Goal: Communication & Community: Answer question/provide support

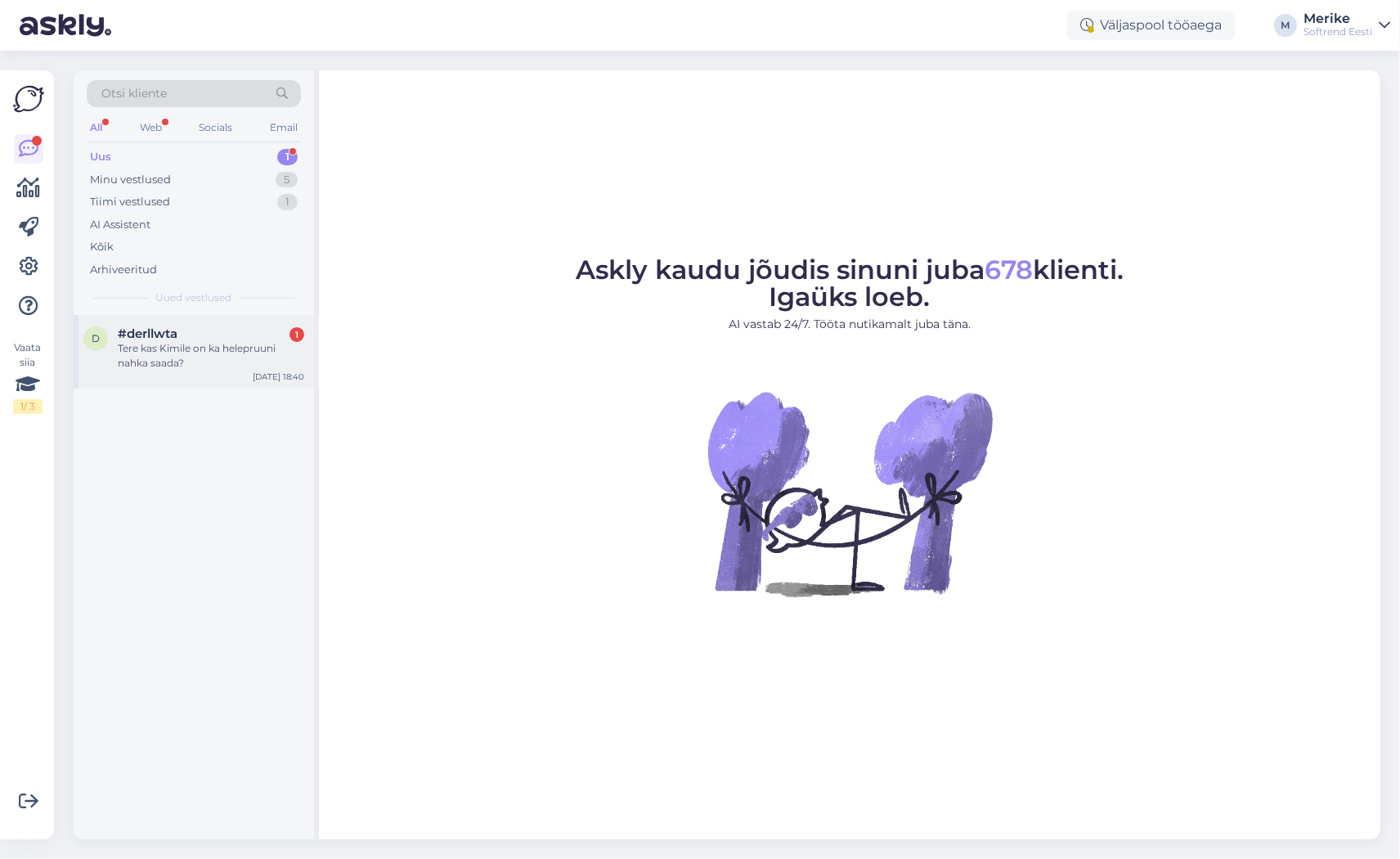
click at [146, 328] on span "#derllwta" at bounding box center [147, 333] width 60 height 15
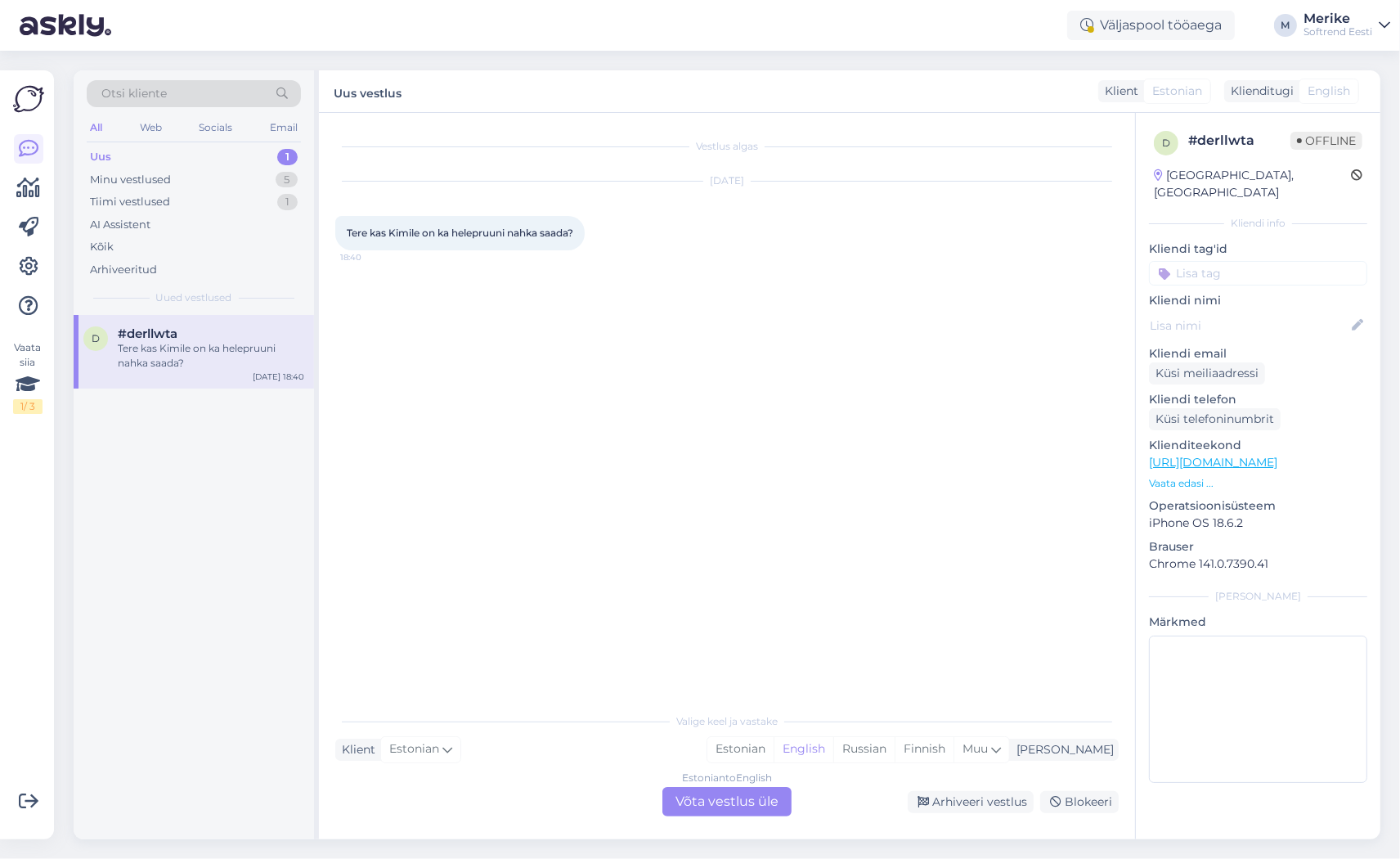
click at [702, 787] on div "Estonian to English Võta vestlus üle" at bounding box center [727, 801] width 129 height 29
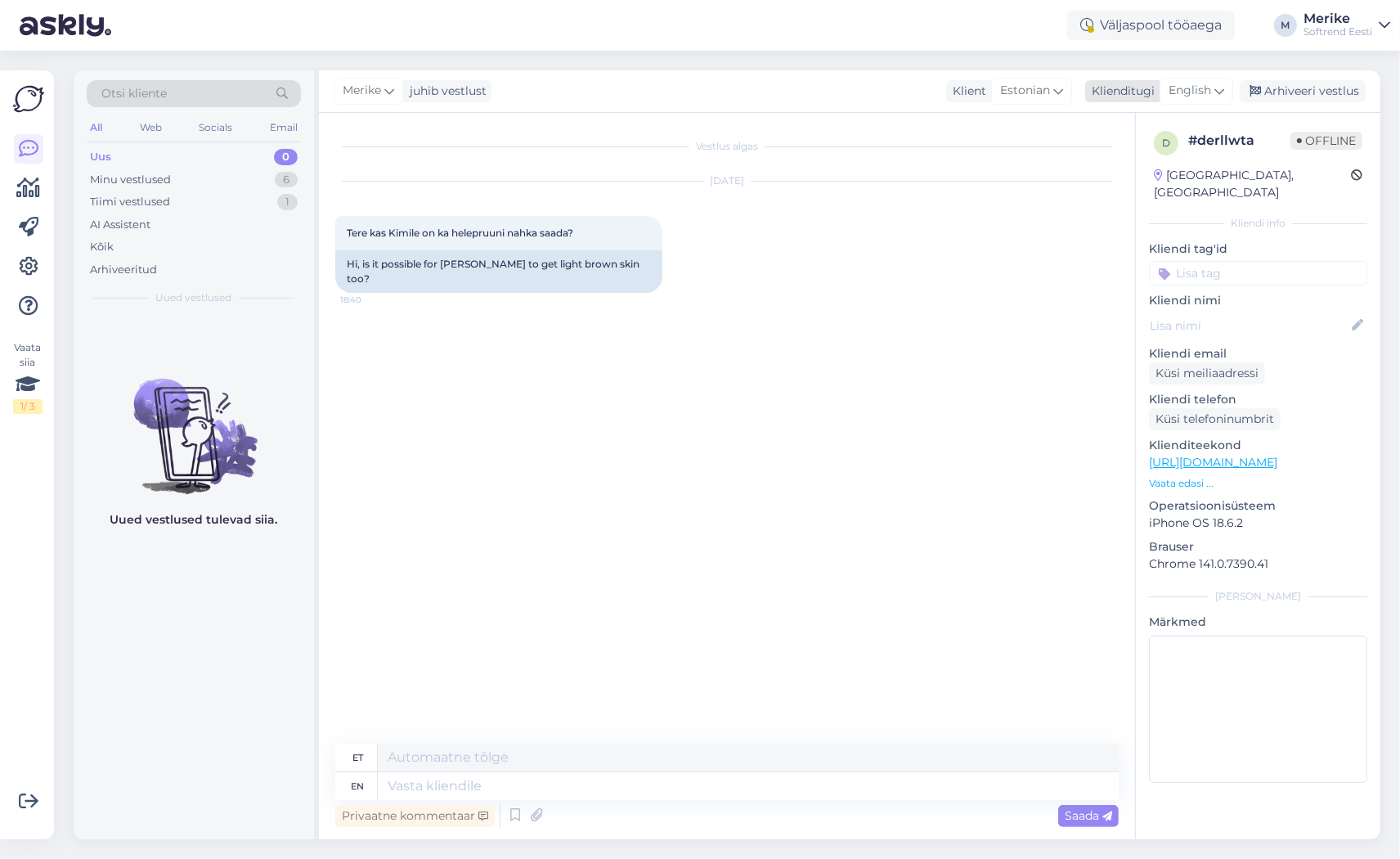
click at [1215, 90] on icon at bounding box center [1220, 90] width 10 height 18
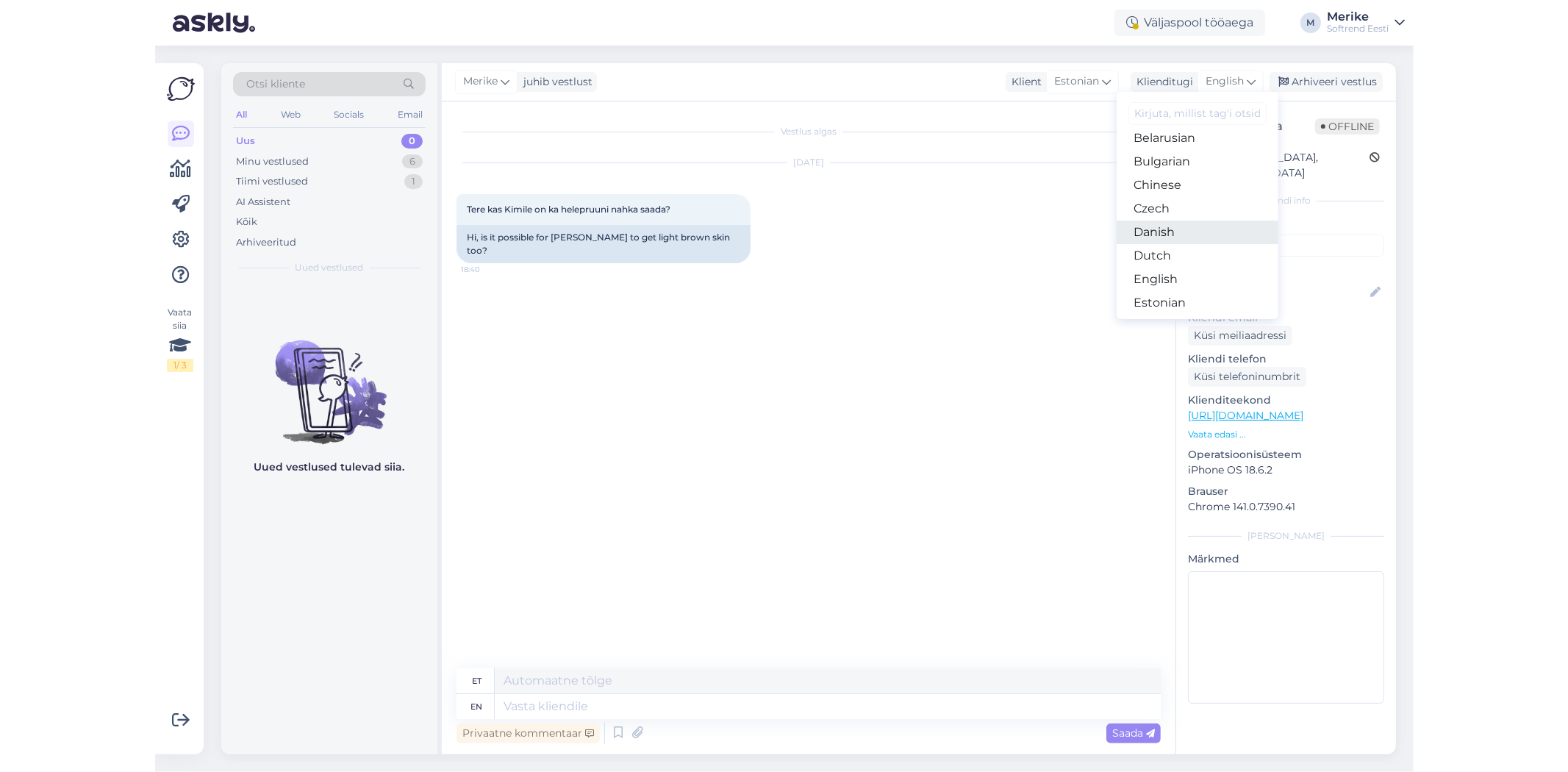
scroll to position [195, 0]
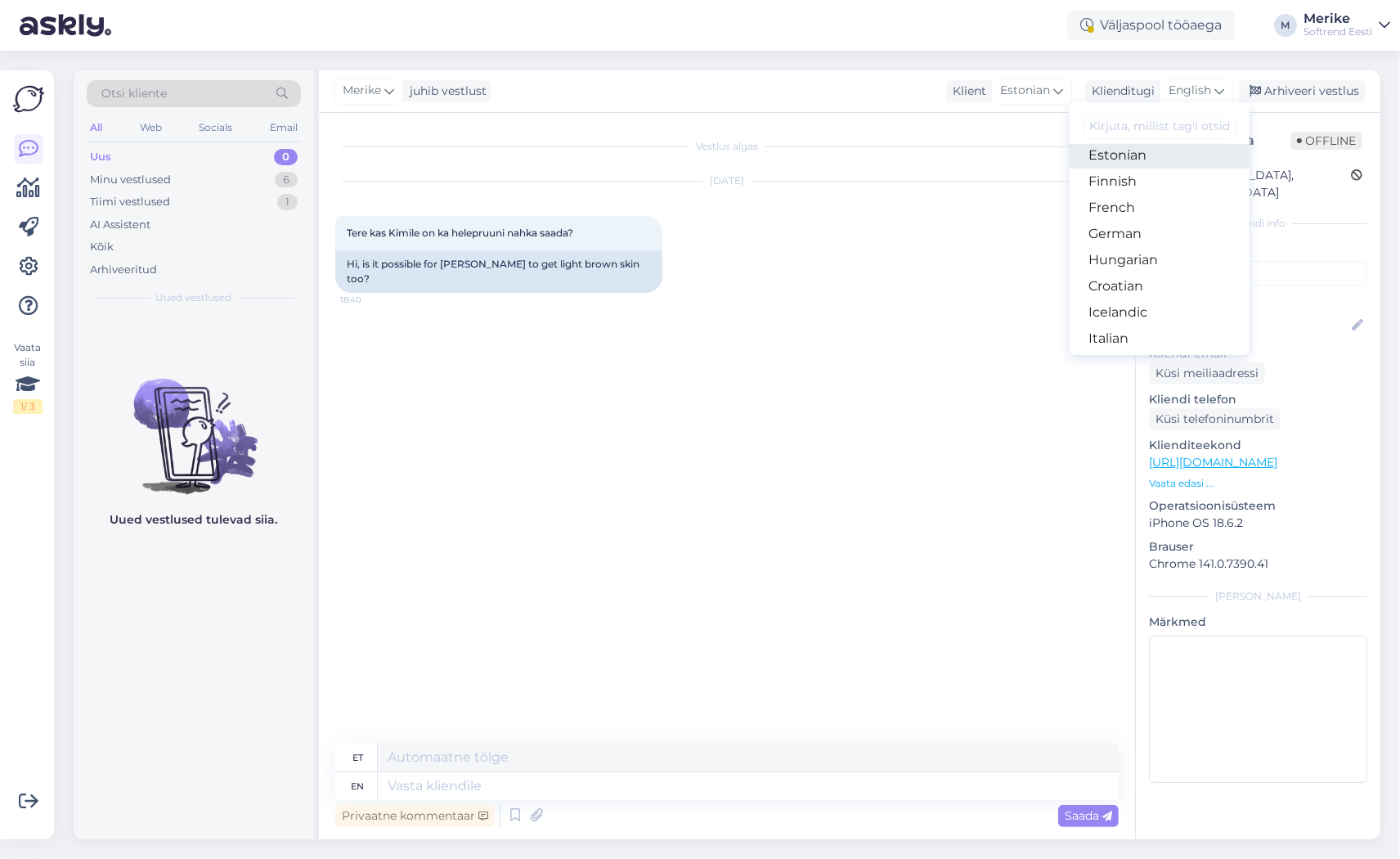
click at [1147, 168] on link "Estonian" at bounding box center [1159, 155] width 180 height 27
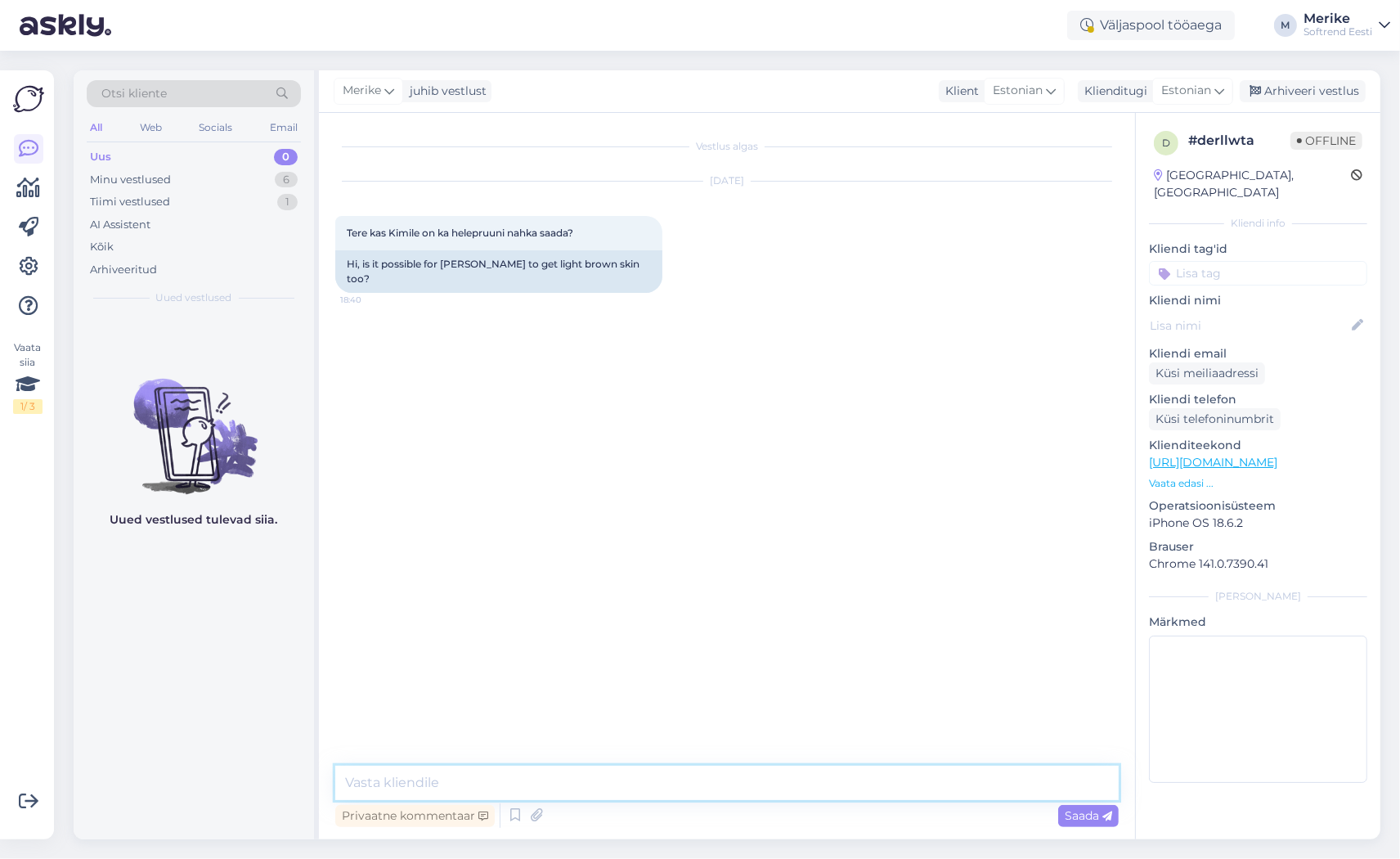
click at [393, 773] on textarea at bounding box center [727, 782] width 784 height 34
type textarea "Tere"
click at [1074, 811] on span "Saada" at bounding box center [1088, 815] width 47 height 15
click at [378, 767] on textarea at bounding box center [727, 782] width 784 height 34
type textarea "M"
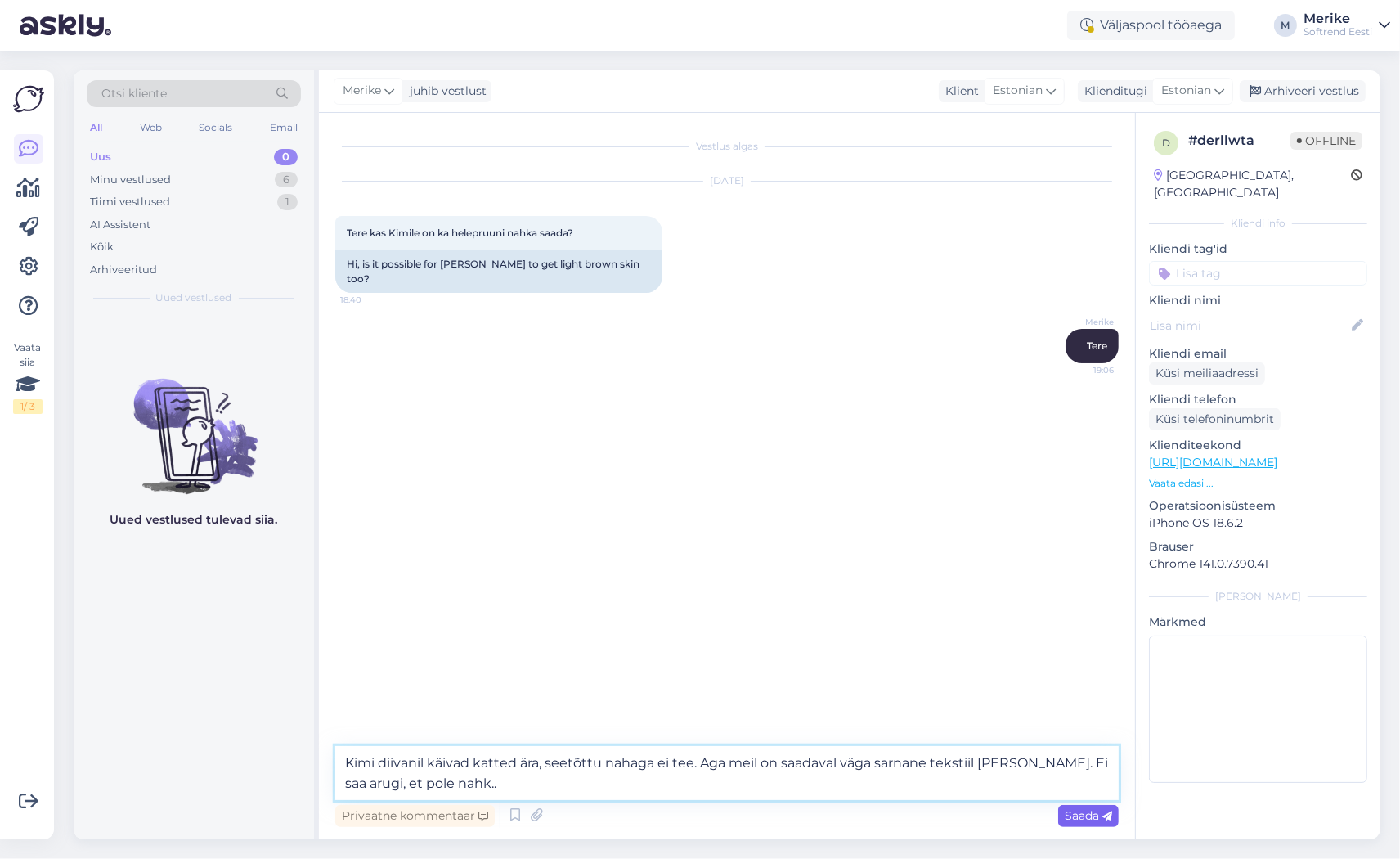
type textarea "Kimi diivanil käivad katted ära, seetõttu nahaga ei tee. Aga meil on saadaval v…"
click at [1068, 812] on span "Saada" at bounding box center [1088, 815] width 47 height 15
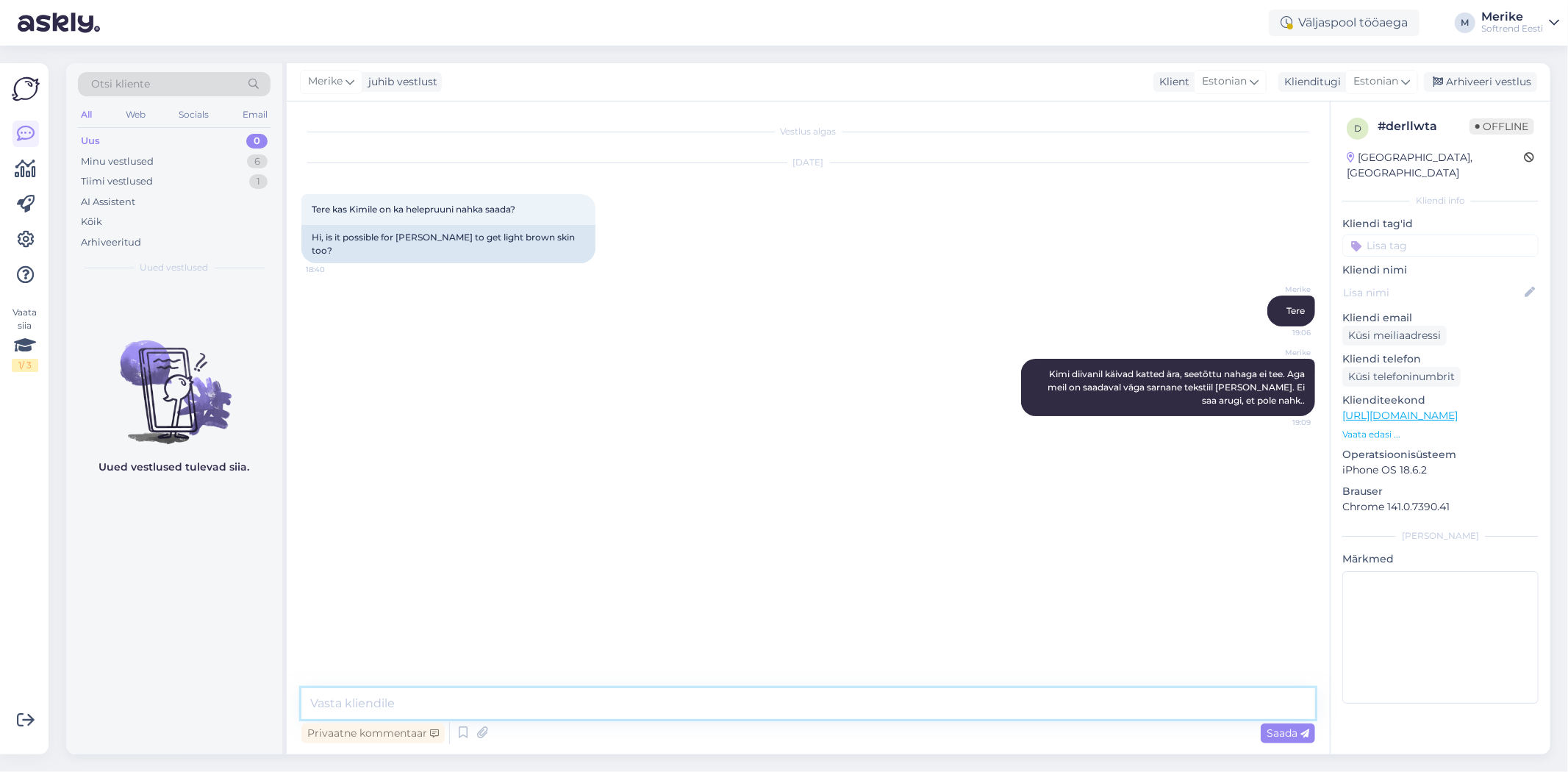
click at [343, 700] on textarea at bounding box center [807, 703] width 1013 height 31
click at [307, 702] on textarea "saatke on e-maili aadress" at bounding box center [807, 703] width 1013 height 31
click at [582, 704] on textarea "Soovi korral saatke on e-maili aadress" at bounding box center [807, 703] width 1013 height 31
type textarea "Soovi korral saatke on e-maili aadress, saadan pildi kangast"
click at [1258, 730] on span "Saada" at bounding box center [1288, 732] width 42 height 13
